Goal: Task Accomplishment & Management: Manage account settings

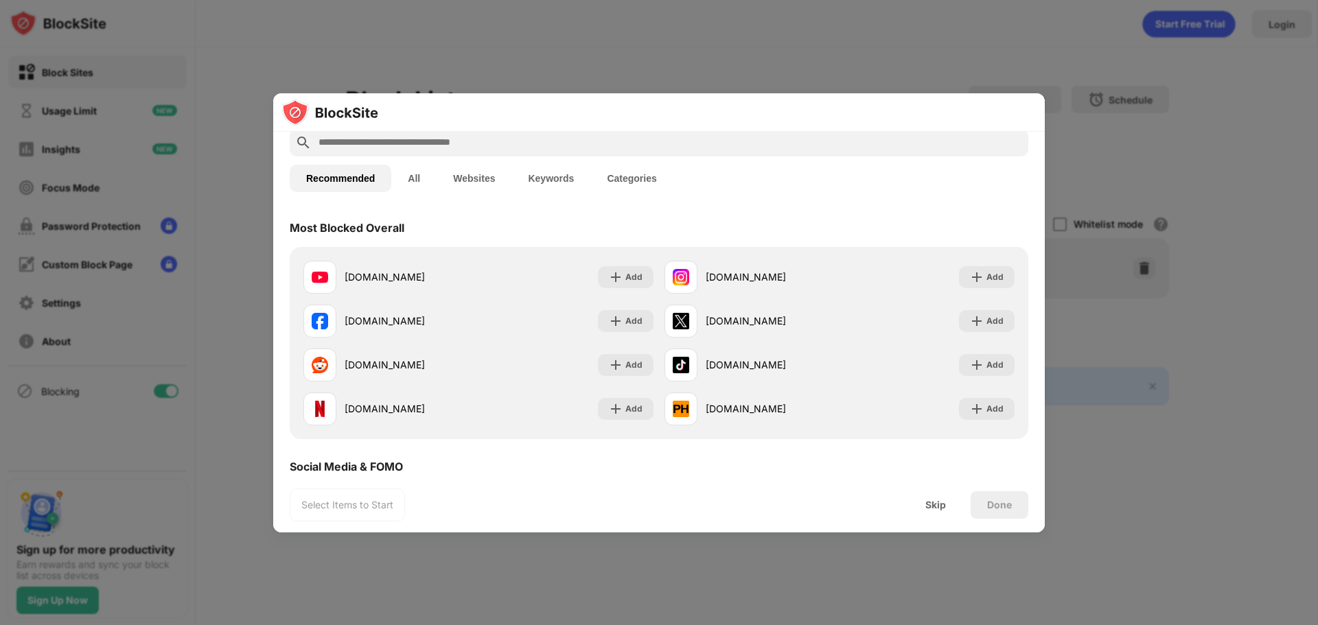
scroll to position [206, 0]
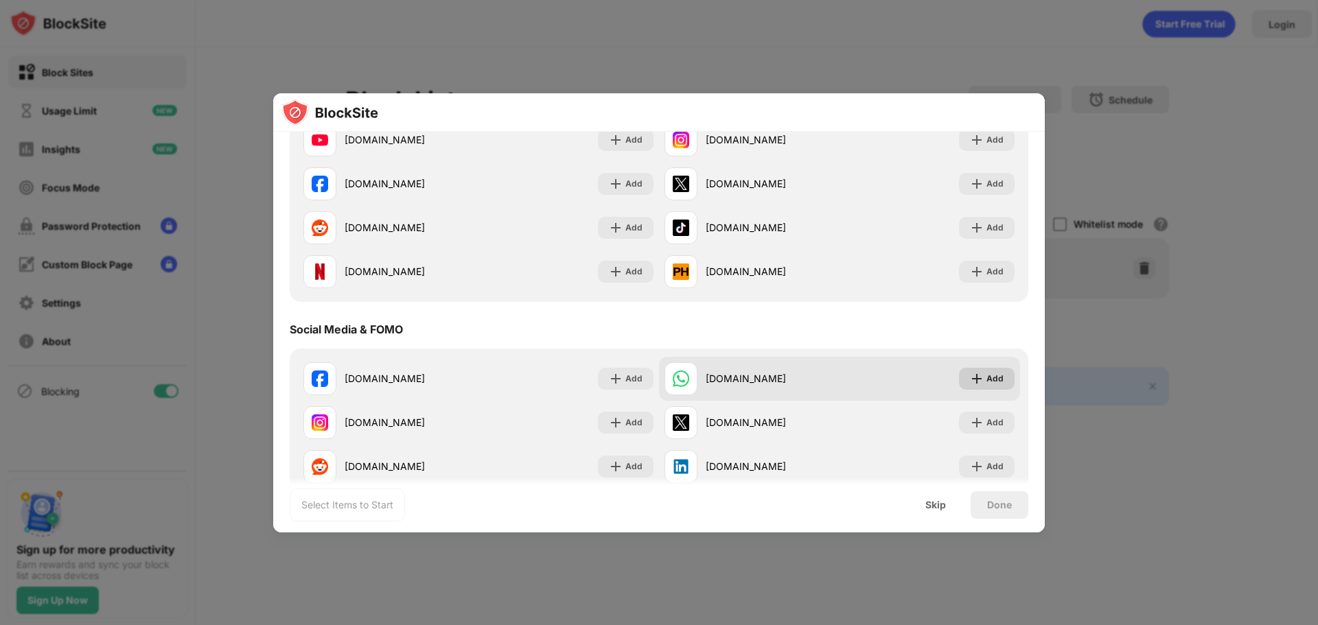
click at [973, 381] on img at bounding box center [977, 379] width 14 height 14
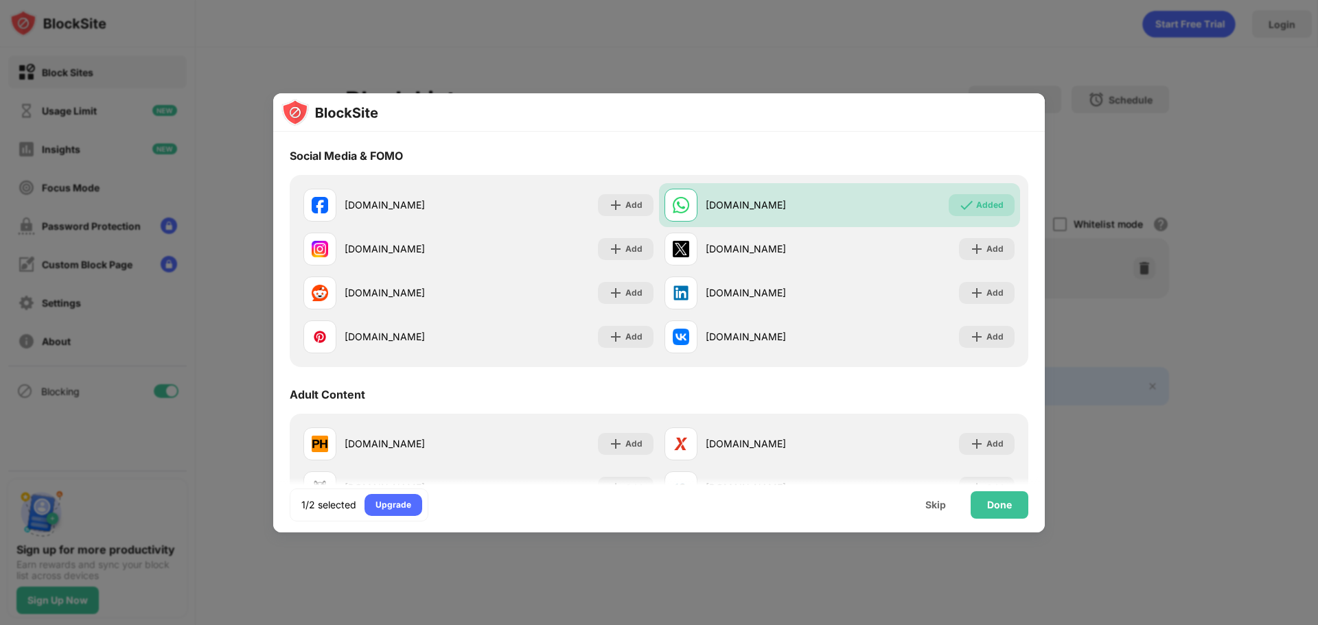
scroll to position [242, 0]
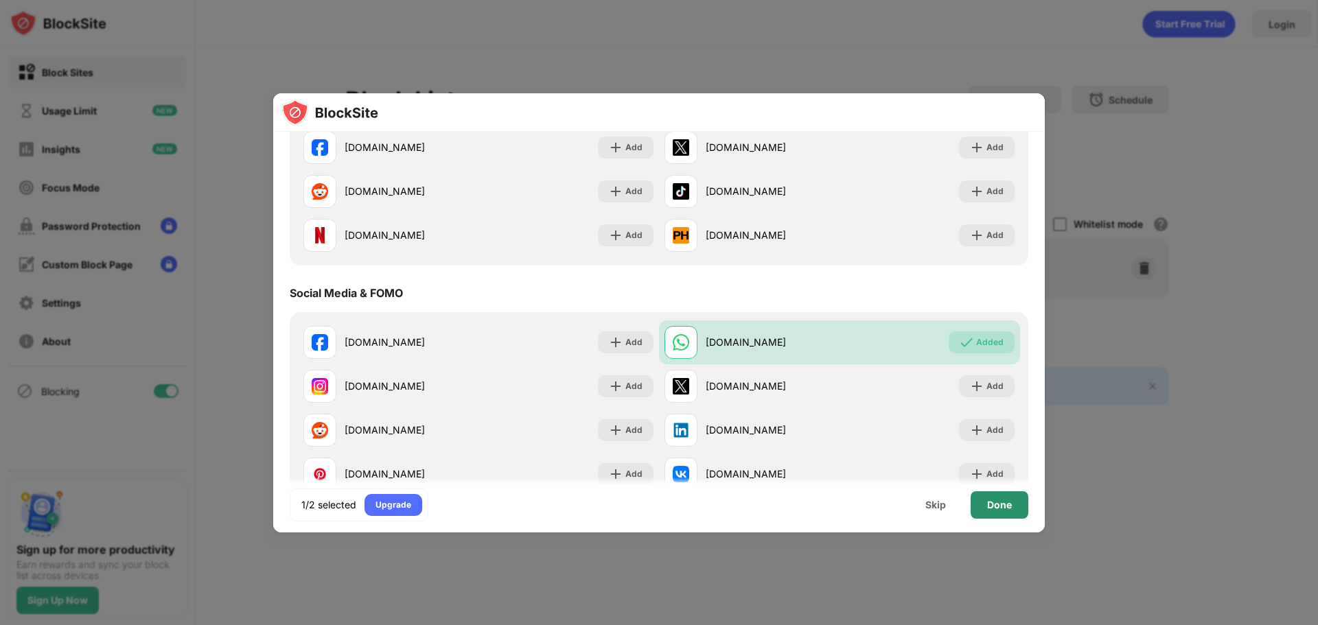
click at [1007, 508] on div "Done" at bounding box center [999, 505] width 25 height 11
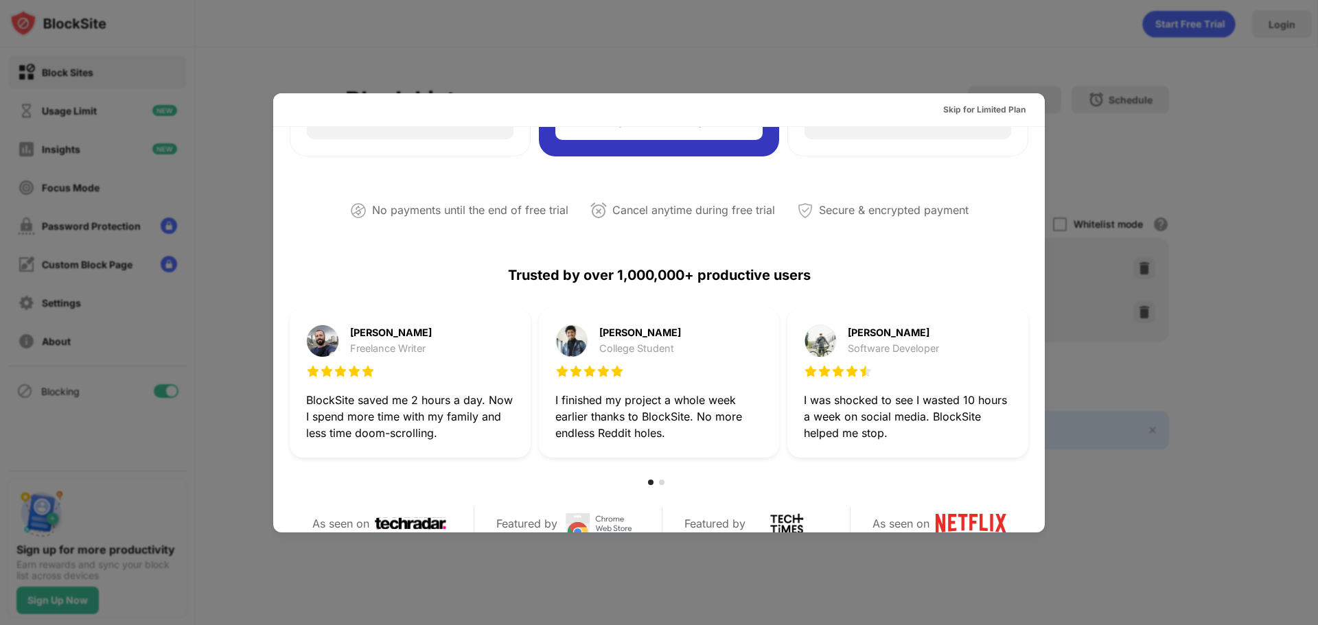
scroll to position [0, 0]
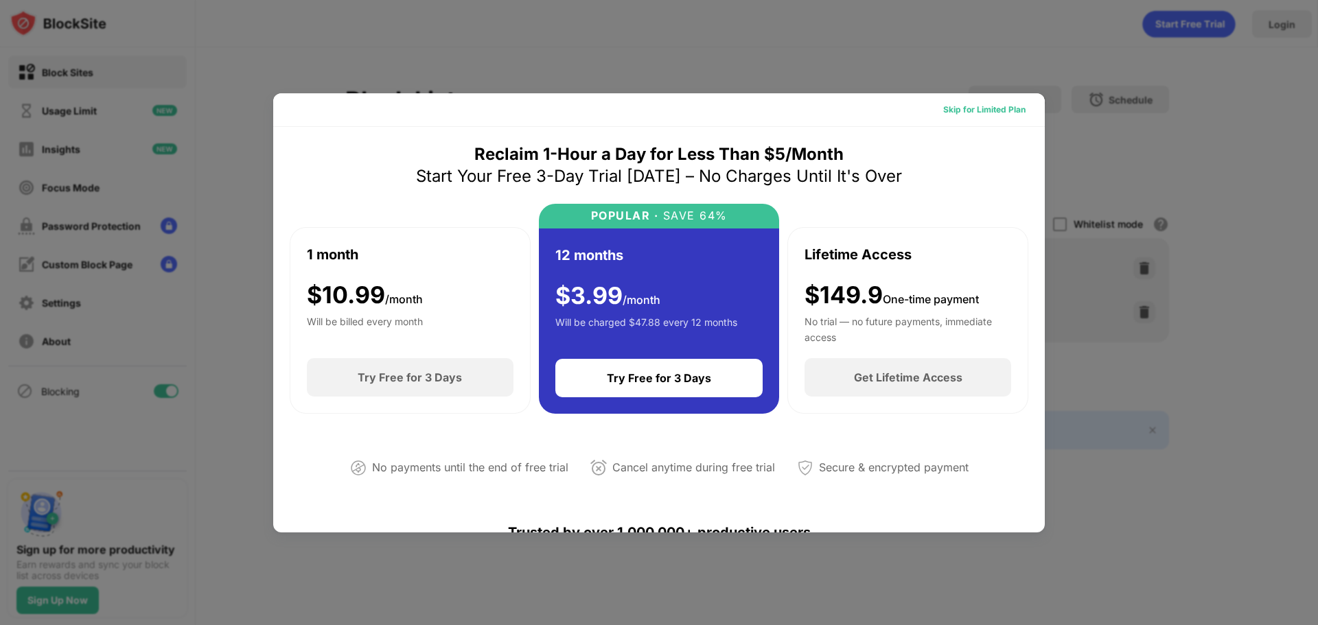
click at [966, 107] on div "Skip for Limited Plan" at bounding box center [984, 110] width 82 height 14
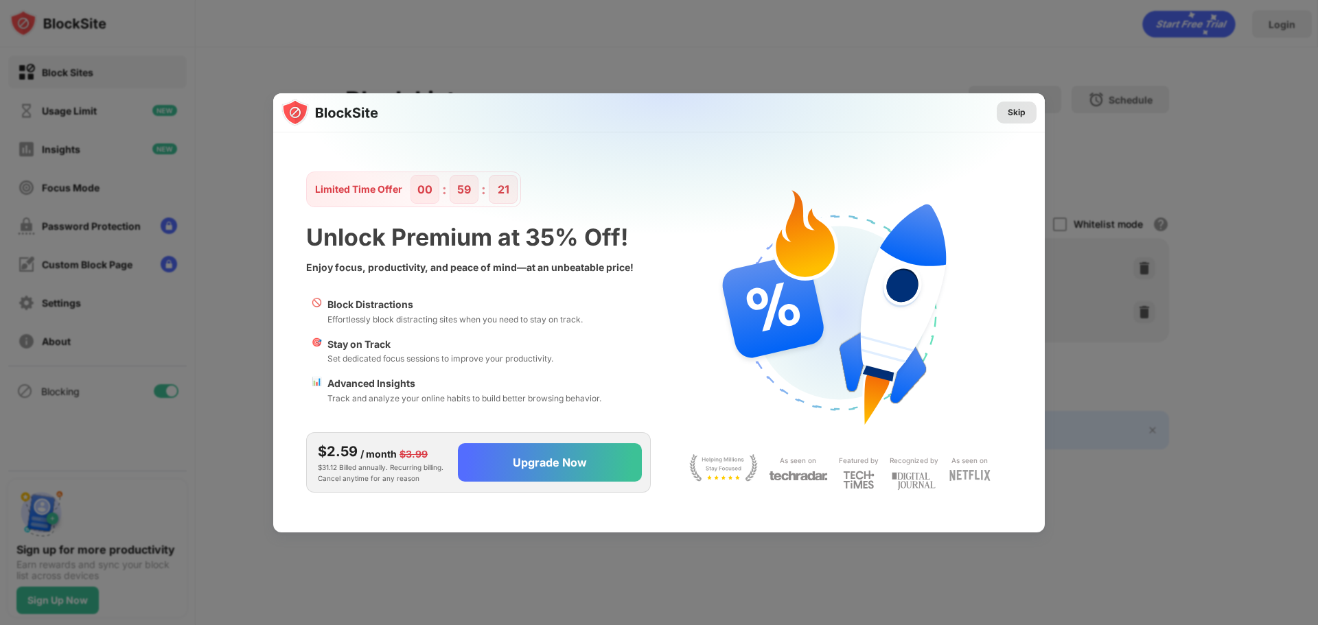
click at [1023, 111] on div "Skip" at bounding box center [1016, 113] width 18 height 14
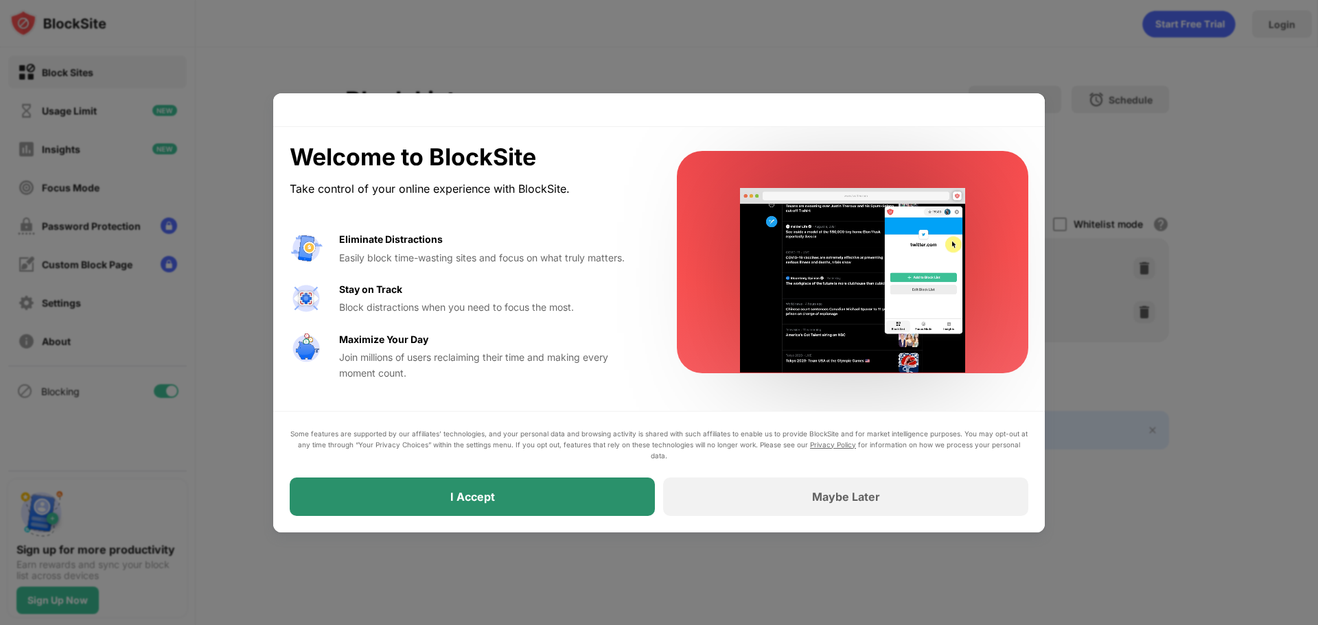
click at [621, 487] on div "I Accept" at bounding box center [472, 497] width 365 height 38
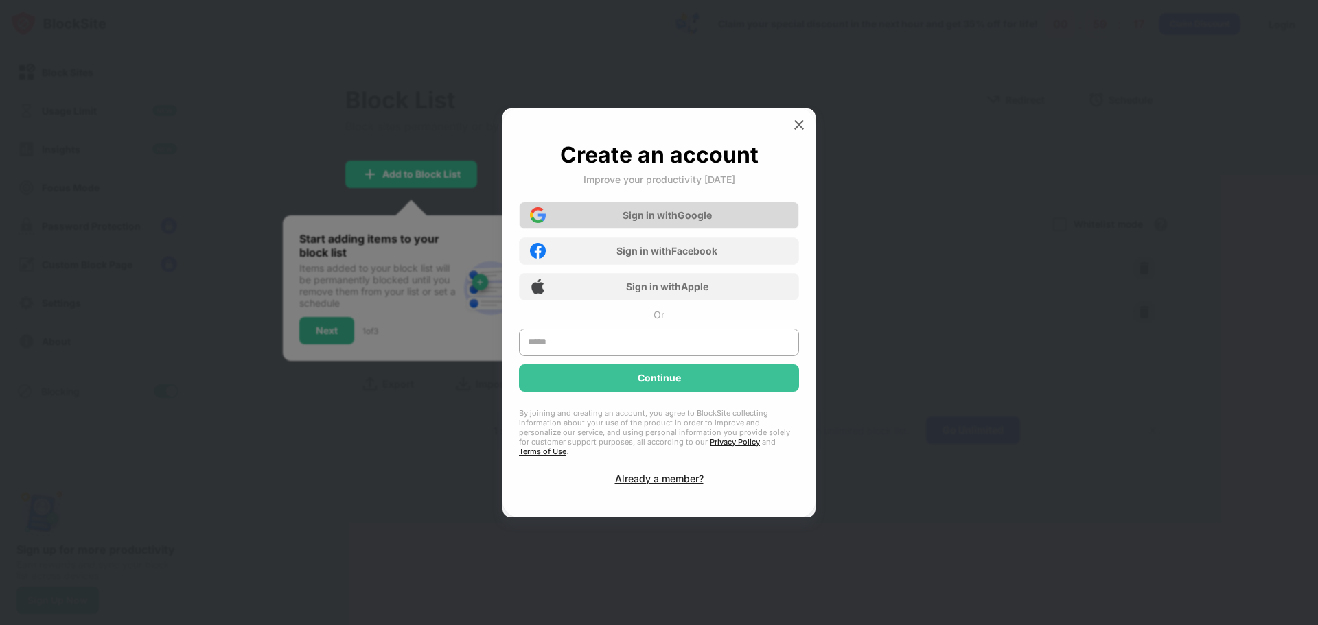
click at [664, 216] on div "Sign in with Google" at bounding box center [666, 215] width 89 height 12
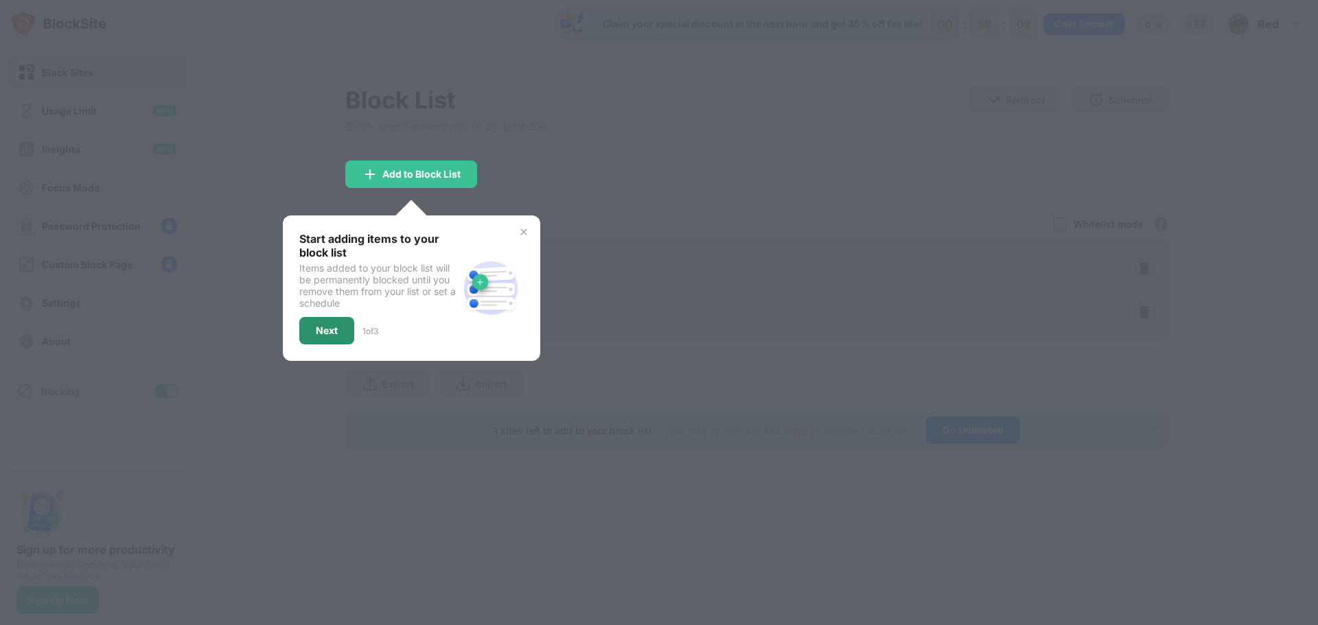
click at [331, 331] on div "Next" at bounding box center [327, 330] width 22 height 11
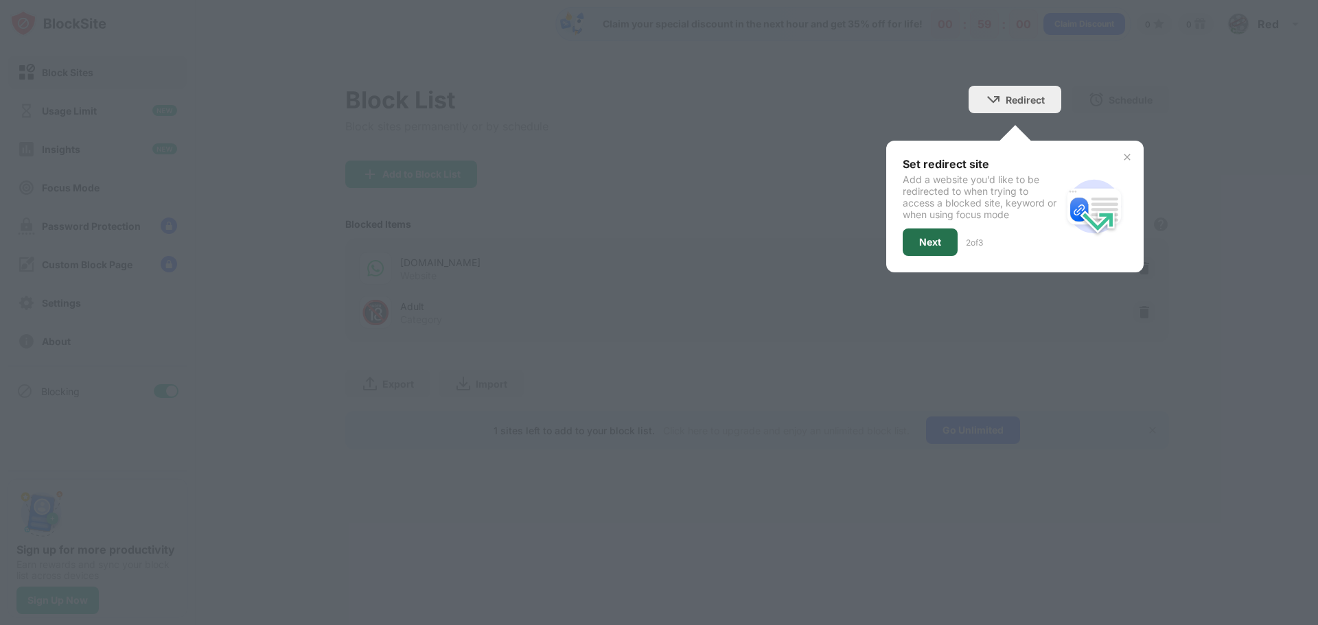
click at [910, 246] on div "Next" at bounding box center [929, 242] width 55 height 27
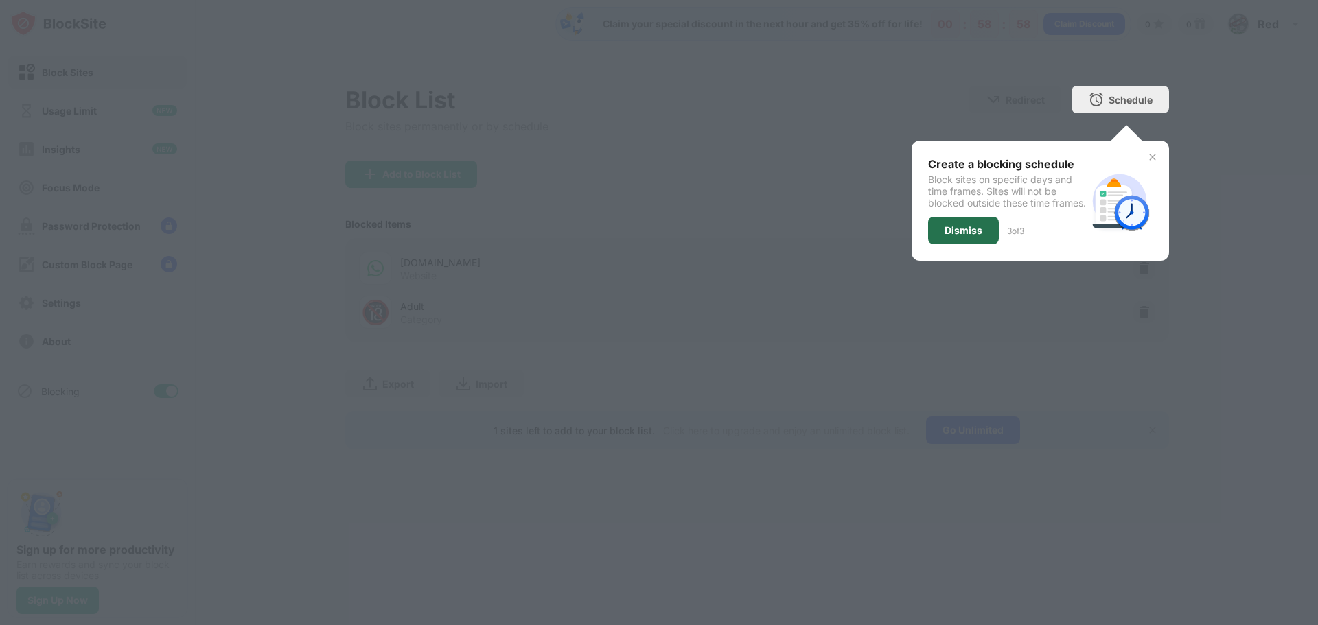
click at [949, 236] on div "Dismiss" at bounding box center [963, 230] width 38 height 11
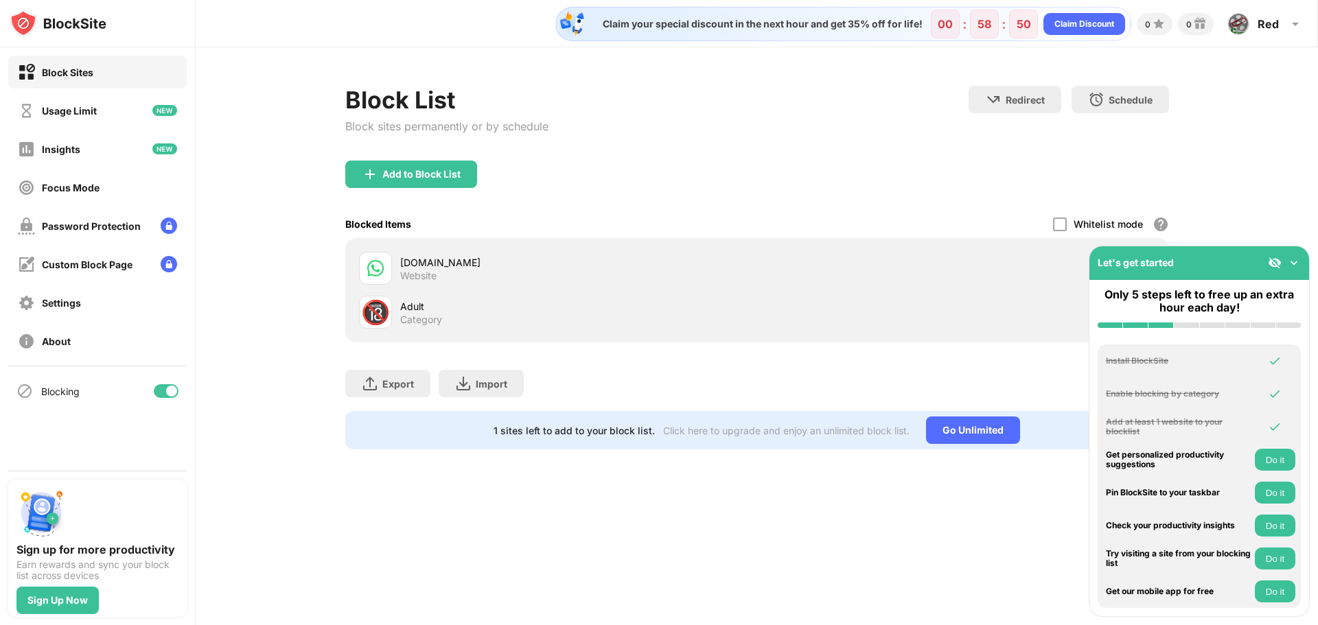
click at [1296, 264] on img at bounding box center [1294, 263] width 14 height 14
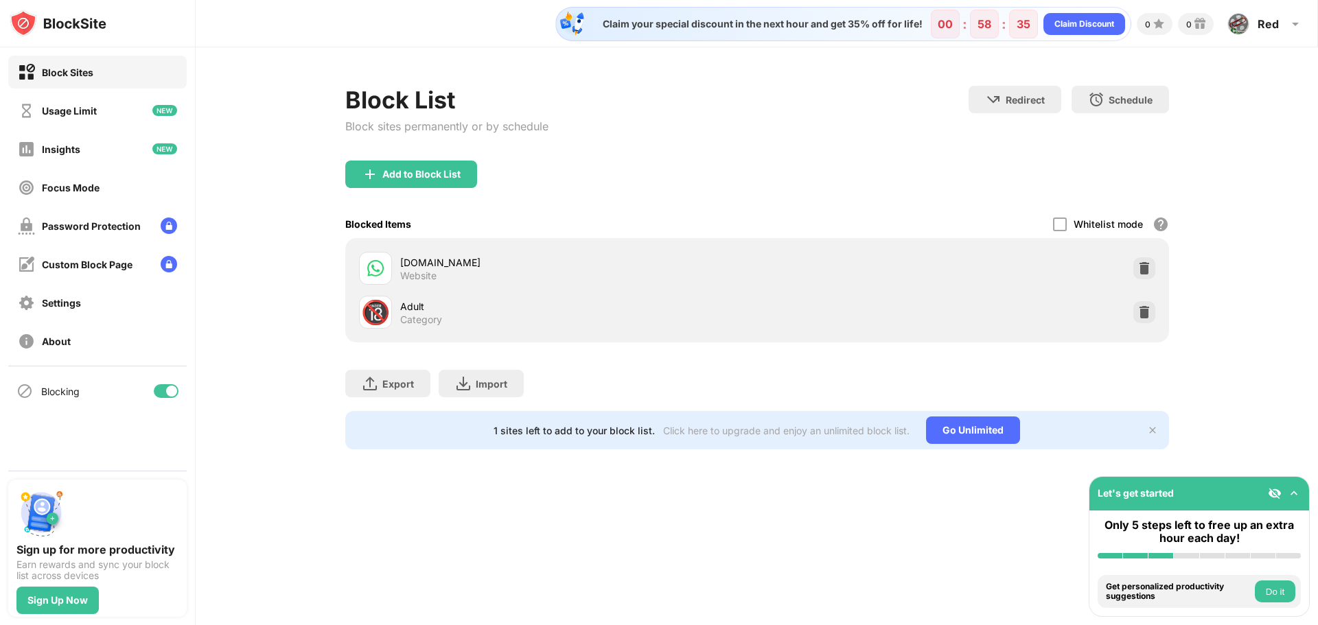
click at [867, 165] on div "Add to Block List" at bounding box center [756, 185] width 823 height 49
click at [606, 145] on div "Block List Block sites permanently or by schedule Redirect Choose a site to be …" at bounding box center [756, 123] width 823 height 75
click at [408, 268] on div "[DOMAIN_NAME]" at bounding box center [578, 262] width 357 height 14
click at [1059, 219] on div at bounding box center [1060, 225] width 14 height 14
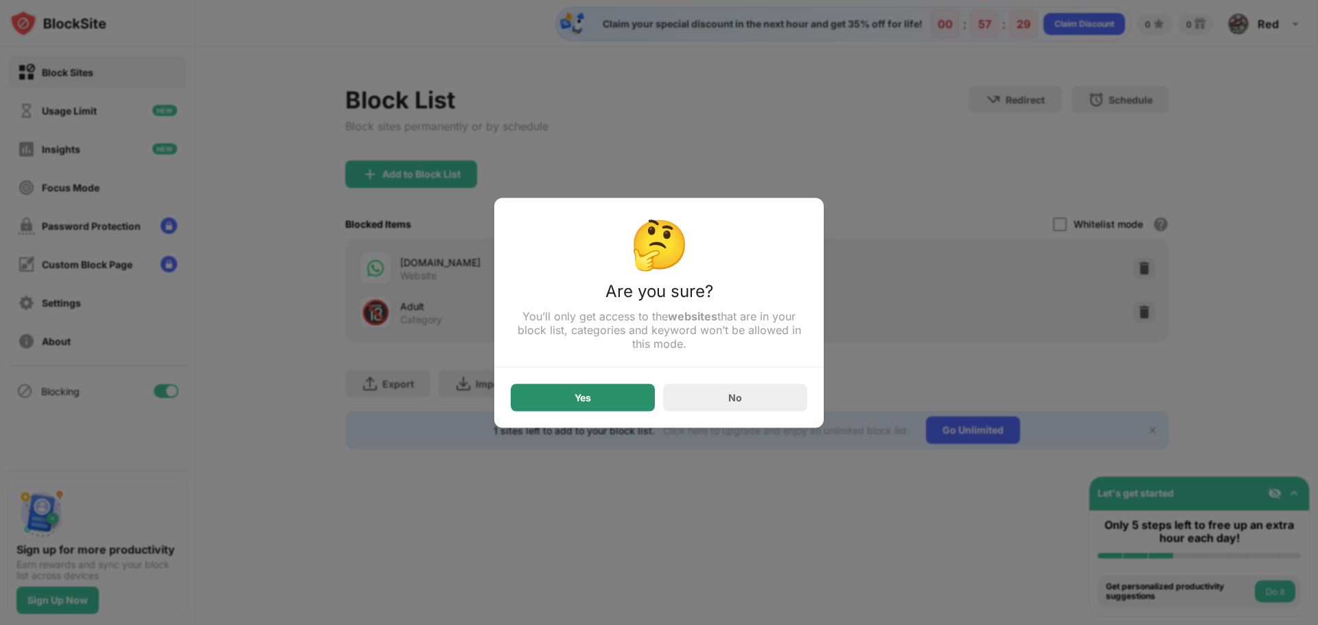
click at [564, 398] on div "Yes" at bounding box center [583, 397] width 144 height 27
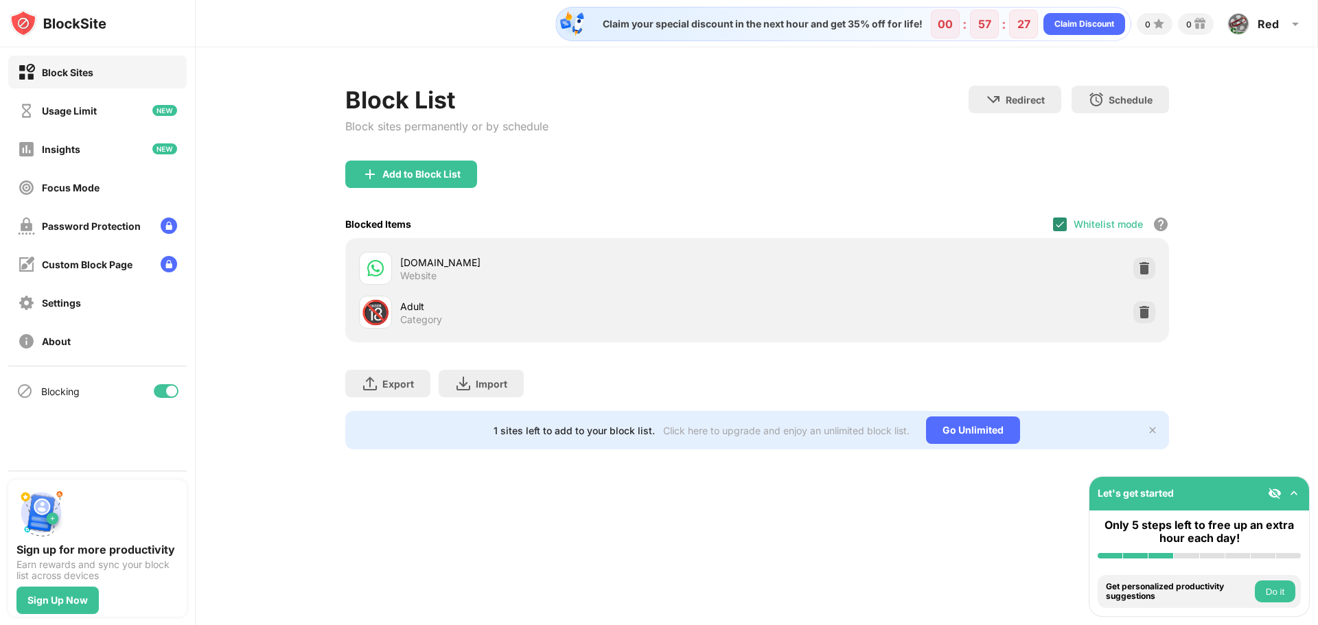
click at [1059, 225] on img at bounding box center [1059, 224] width 11 height 11
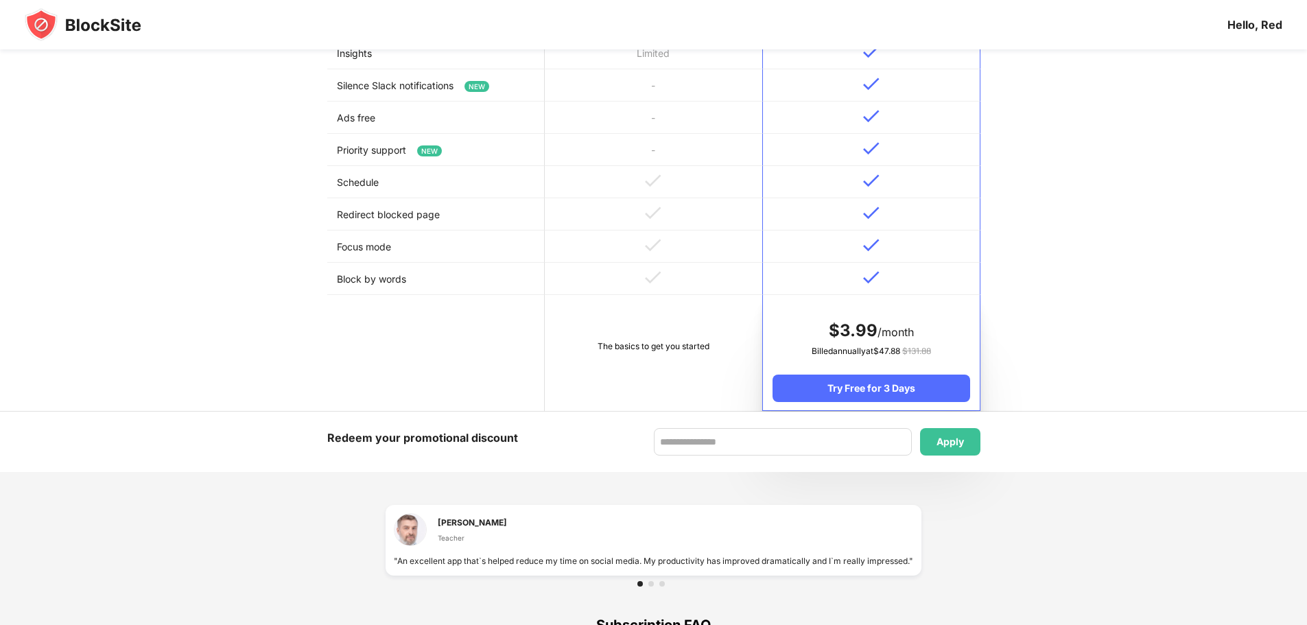
scroll to position [206, 0]
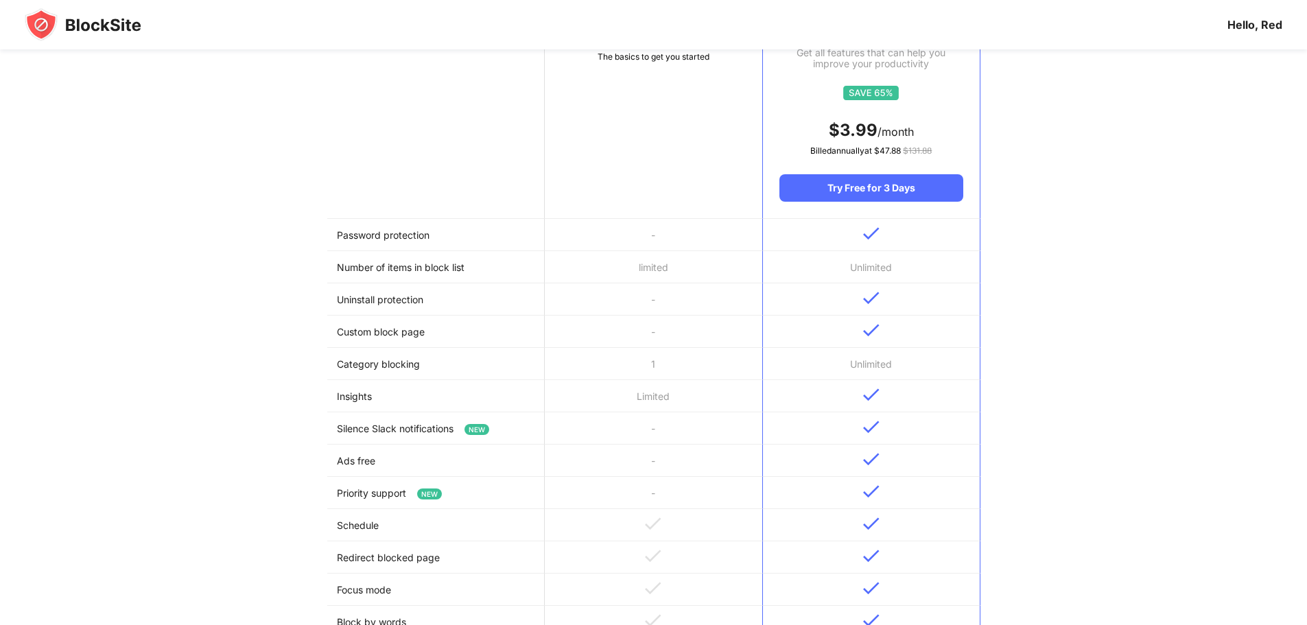
click at [688, 202] on th "Basic Get some features to help with your productivity The basics to get you st…" at bounding box center [654, 103] width 218 height 232
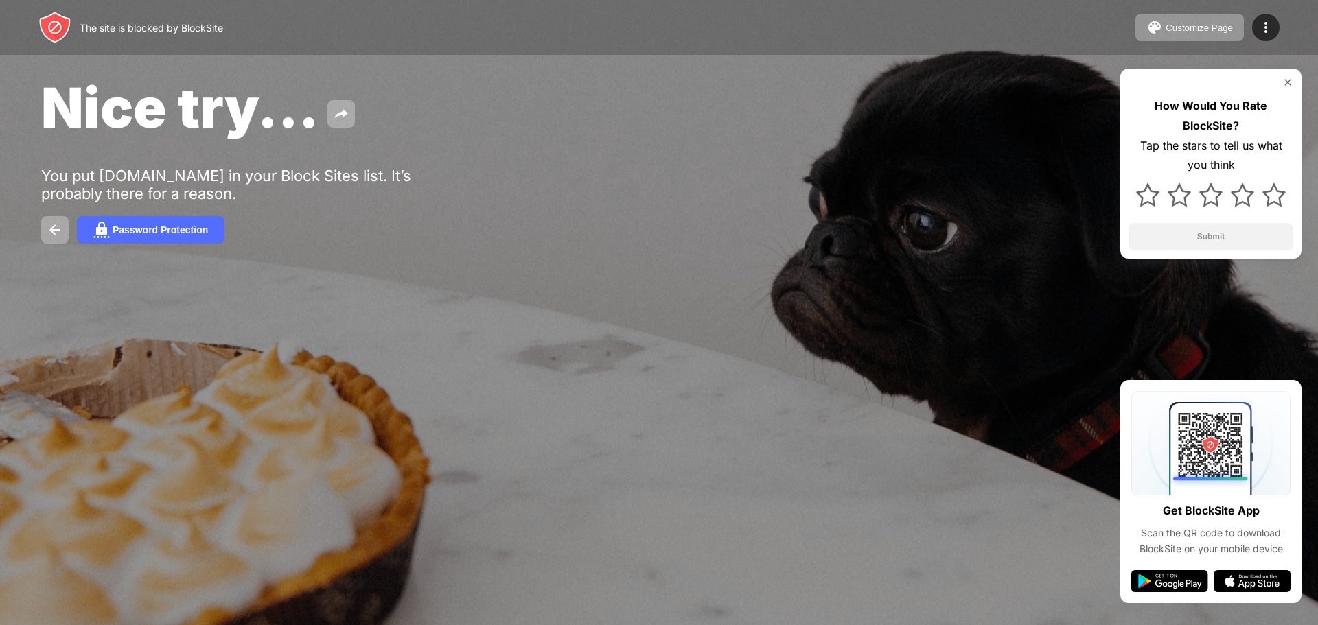
click at [1284, 82] on img at bounding box center [1287, 82] width 11 height 11
